Goal: Obtain resource: Download file/media

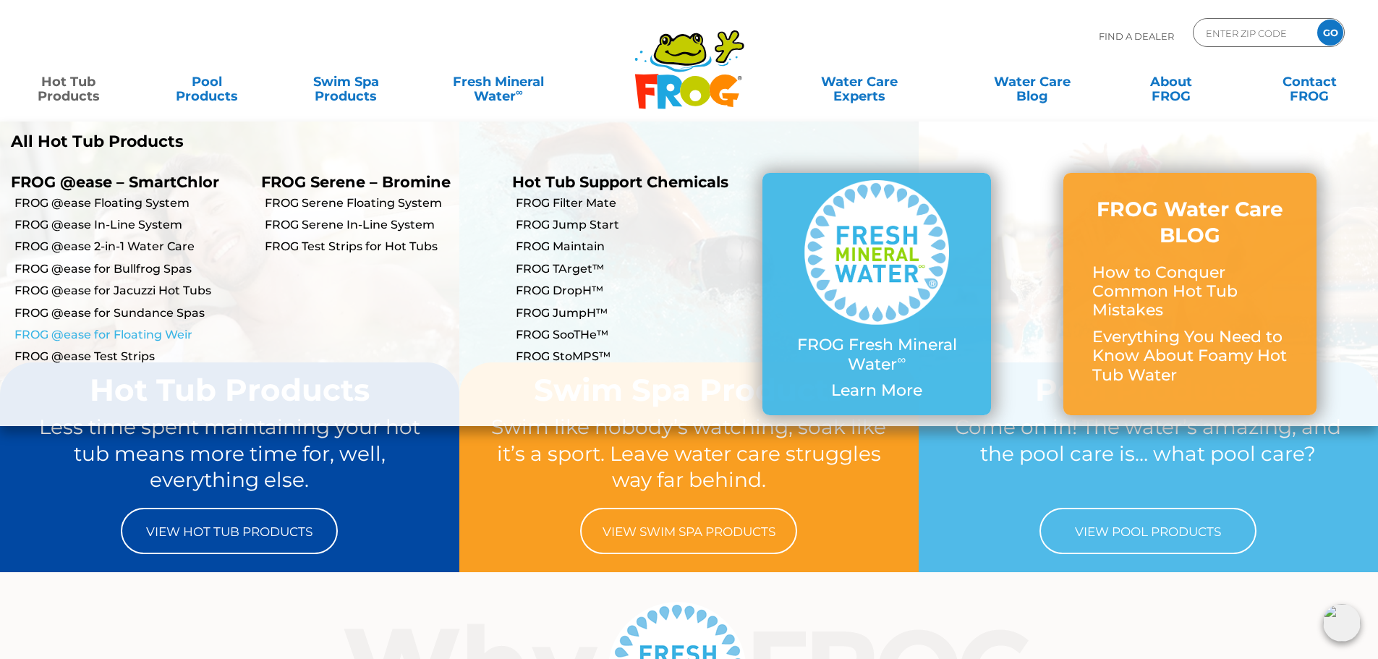
click at [161, 339] on link "FROG @ease for Floating Weir" at bounding box center [132, 335] width 236 height 16
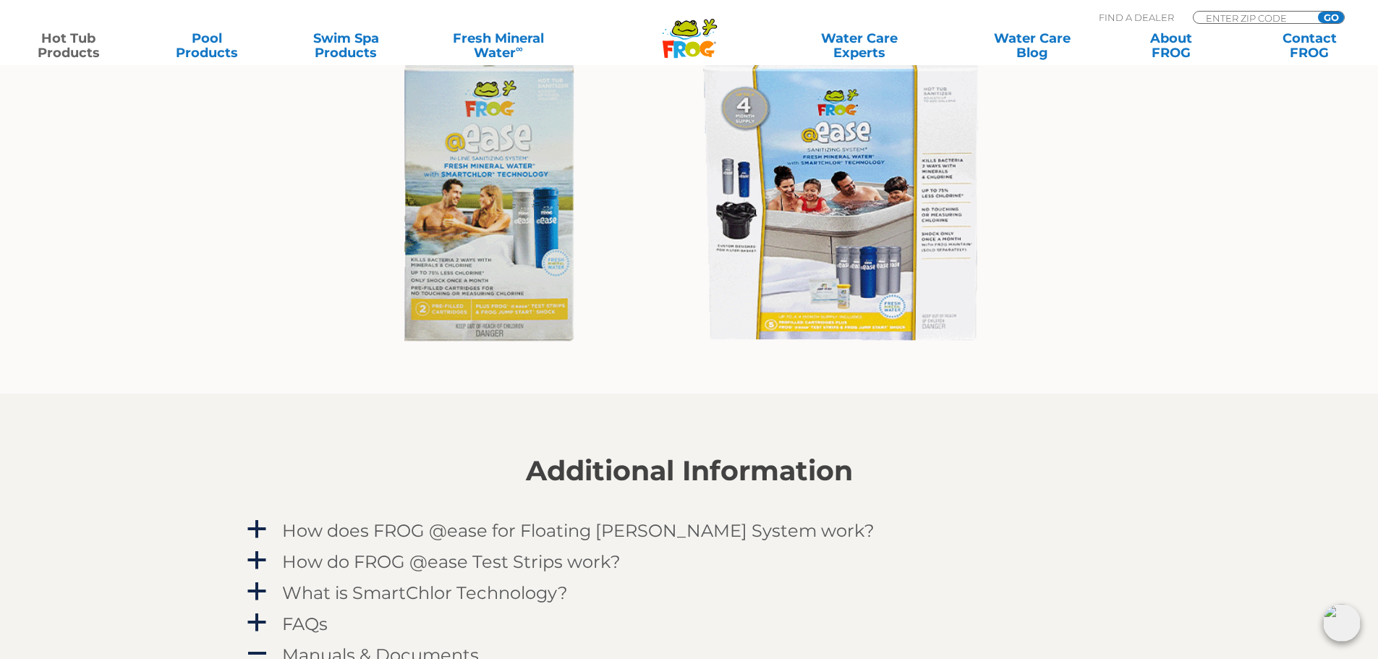
scroll to position [1374, 0]
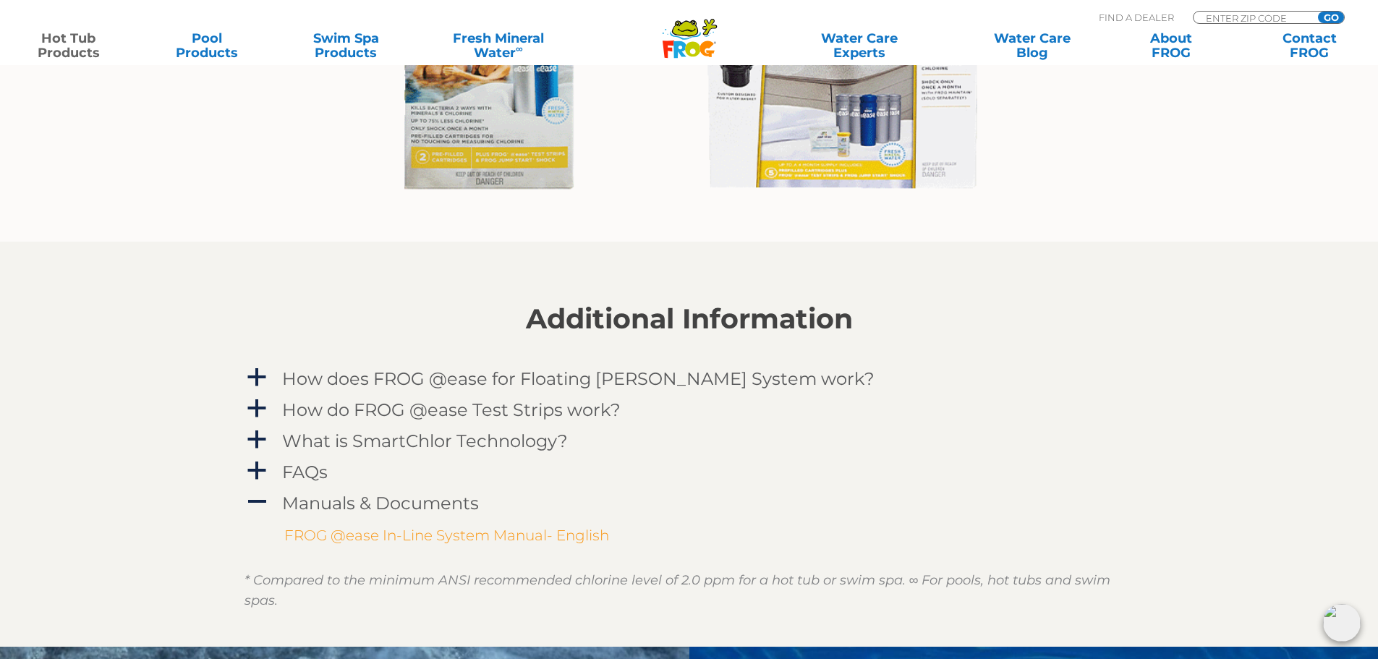
click at [416, 540] on link "FROG @ease In-Line System Manual- English" at bounding box center [446, 535] width 325 height 17
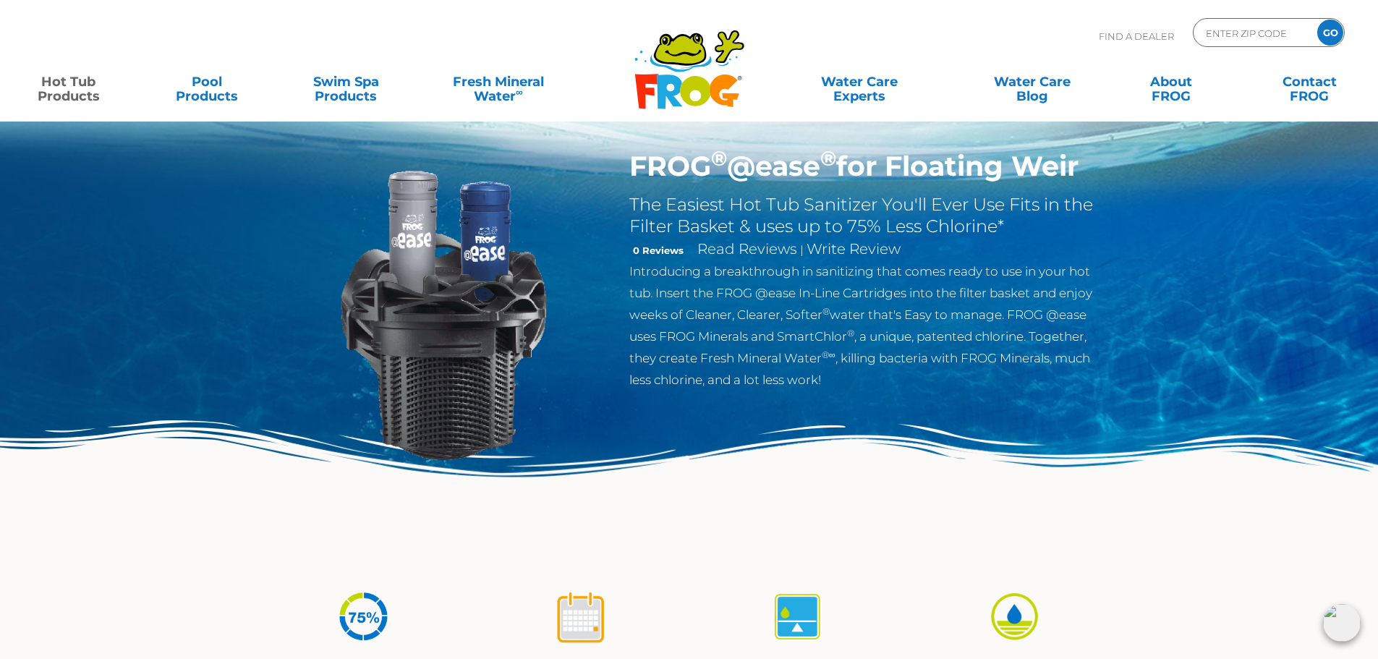
scroll to position [0, 0]
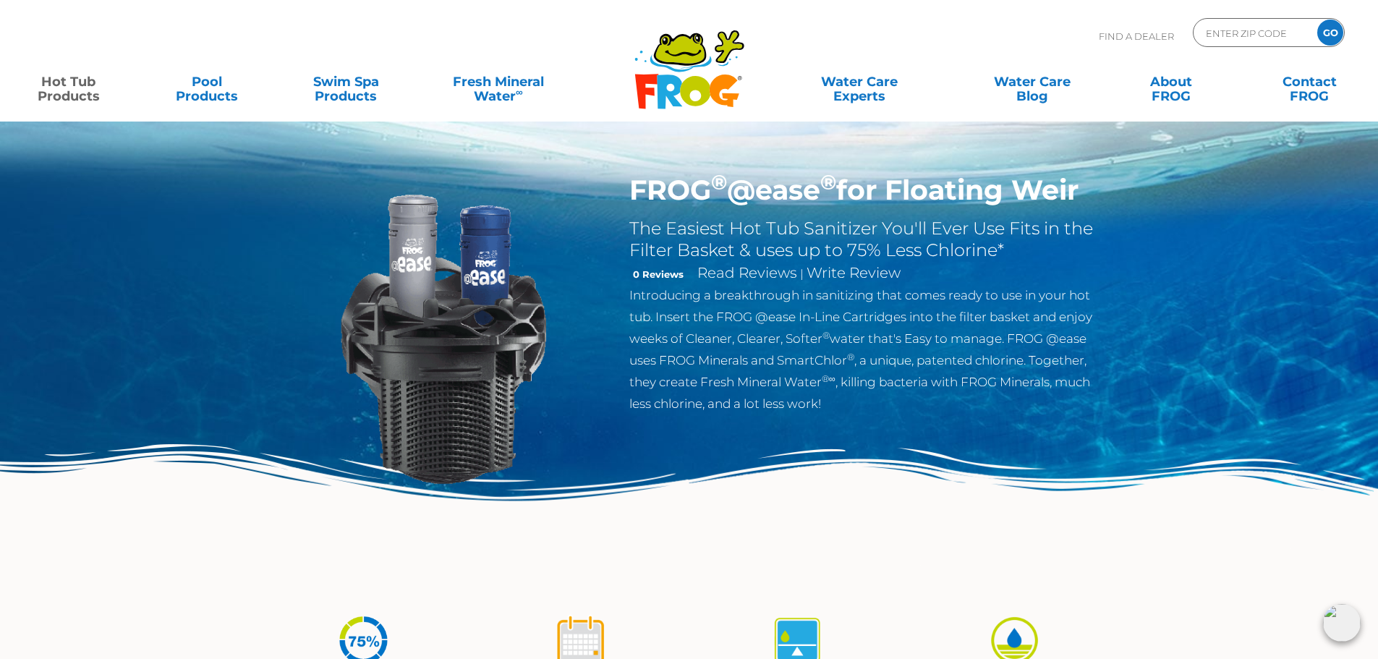
click at [652, 564] on img at bounding box center [689, 519] width 1378 height 150
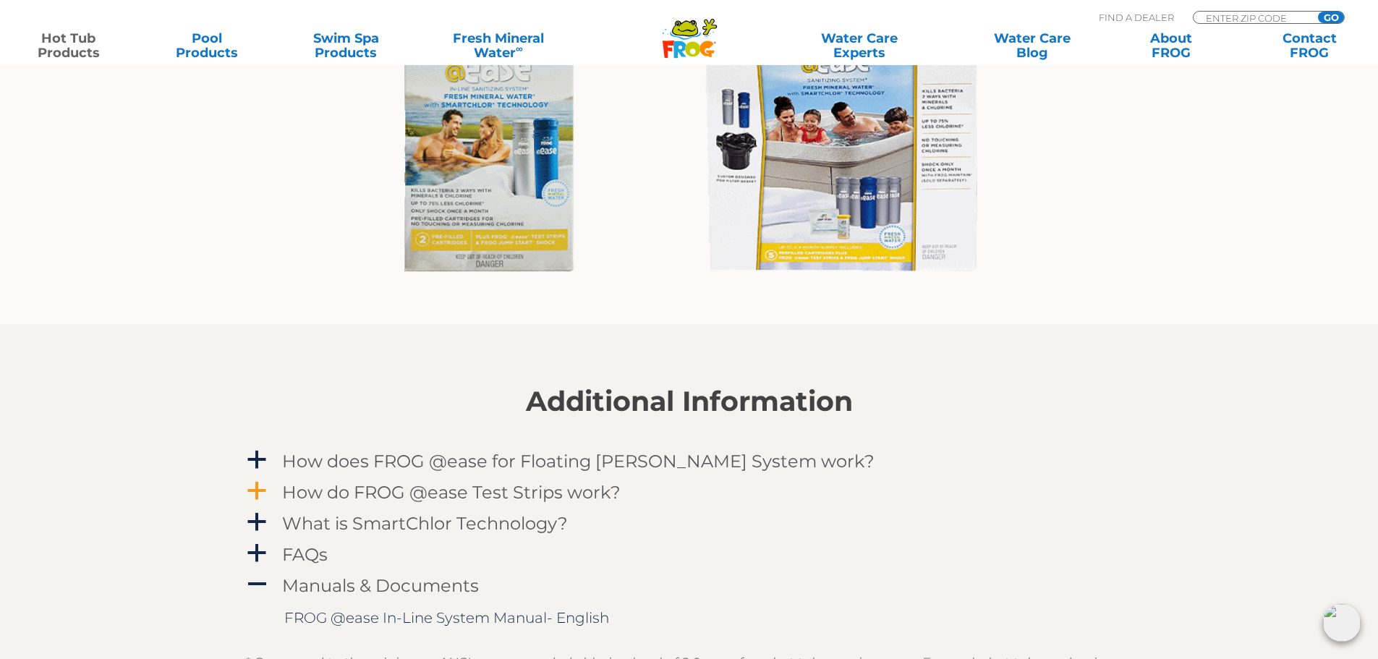
scroll to position [1374, 0]
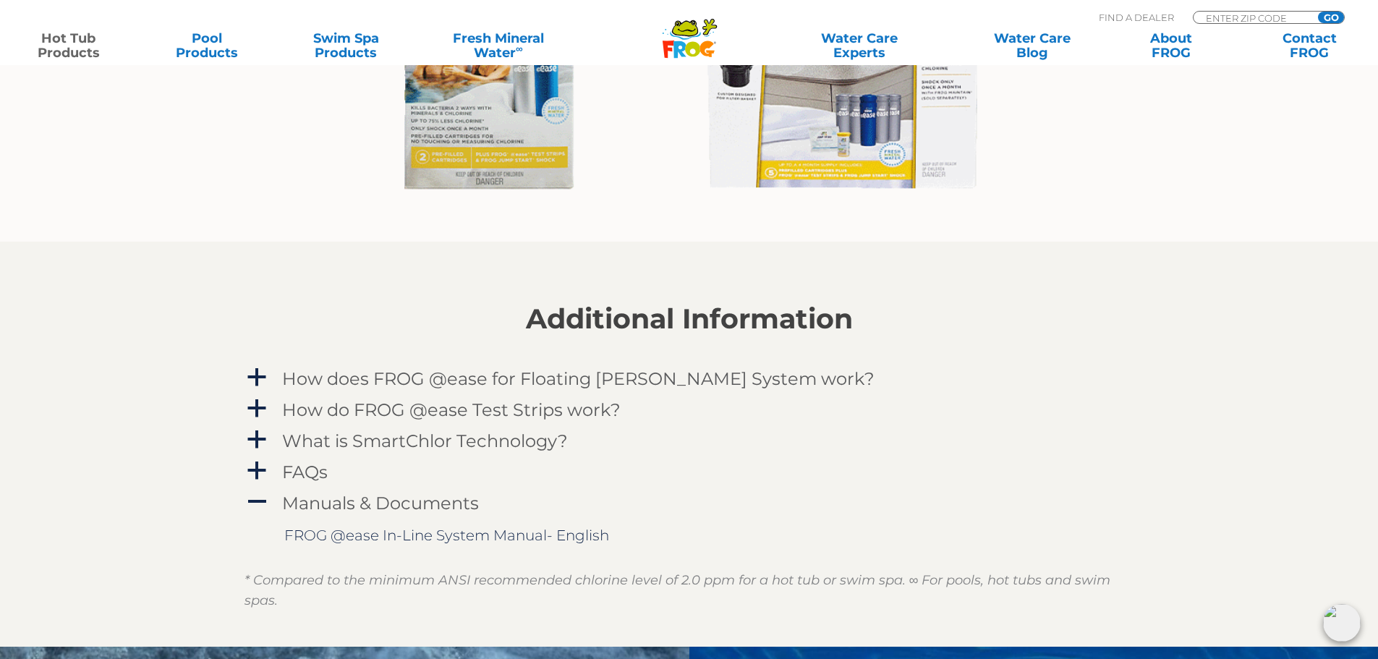
click at [99, 562] on section "Additional Information a How does FROG @ease for Floating Weir System work? FRO…" at bounding box center [689, 444] width 1378 height 405
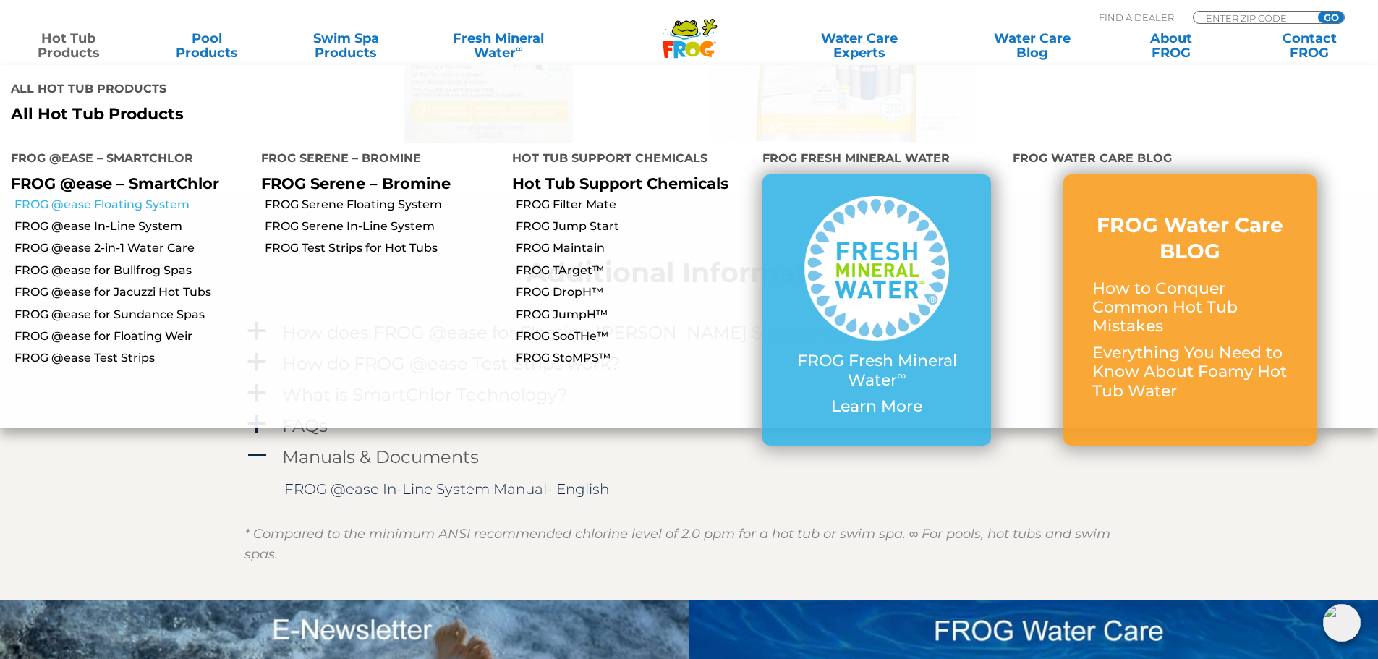
scroll to position [1447, 0]
